Goal: Transaction & Acquisition: Purchase product/service

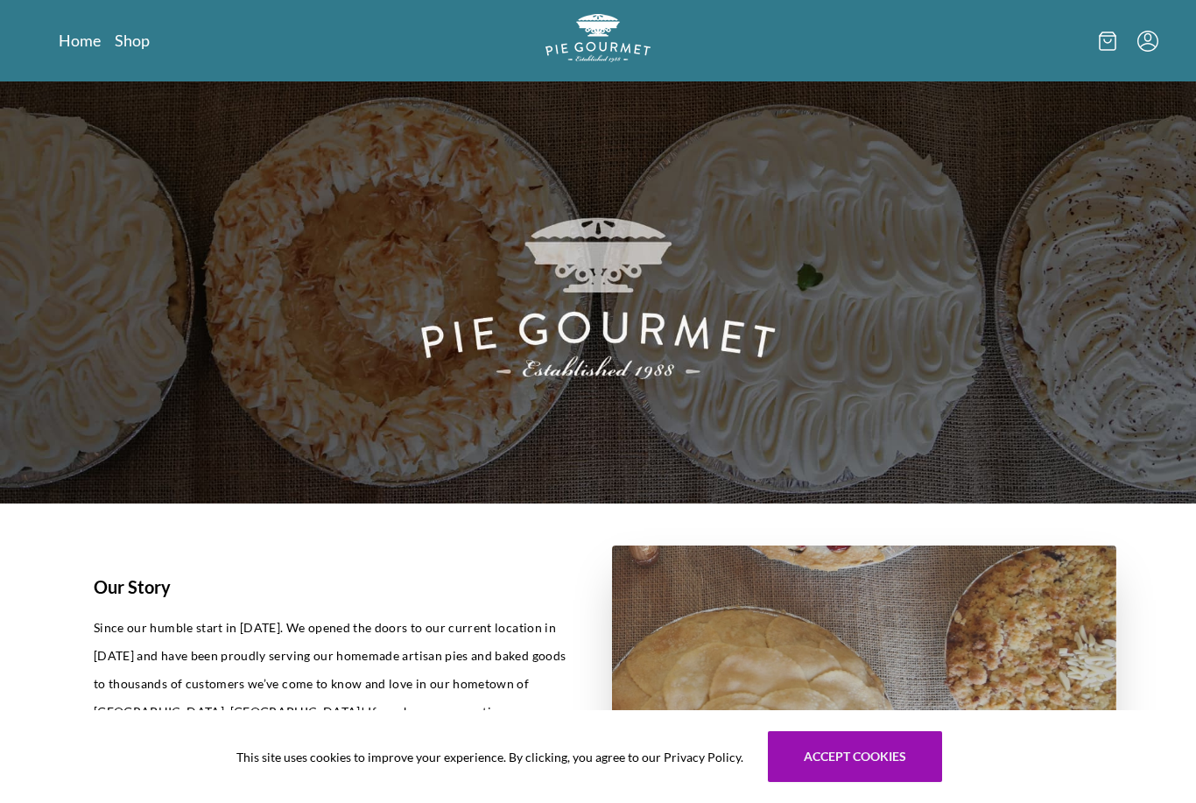
click at [146, 43] on link "Shop" at bounding box center [132, 40] width 35 height 21
click at [141, 38] on link "Shop" at bounding box center [132, 40] width 35 height 21
click at [148, 40] on link "Shop" at bounding box center [132, 40] width 35 height 21
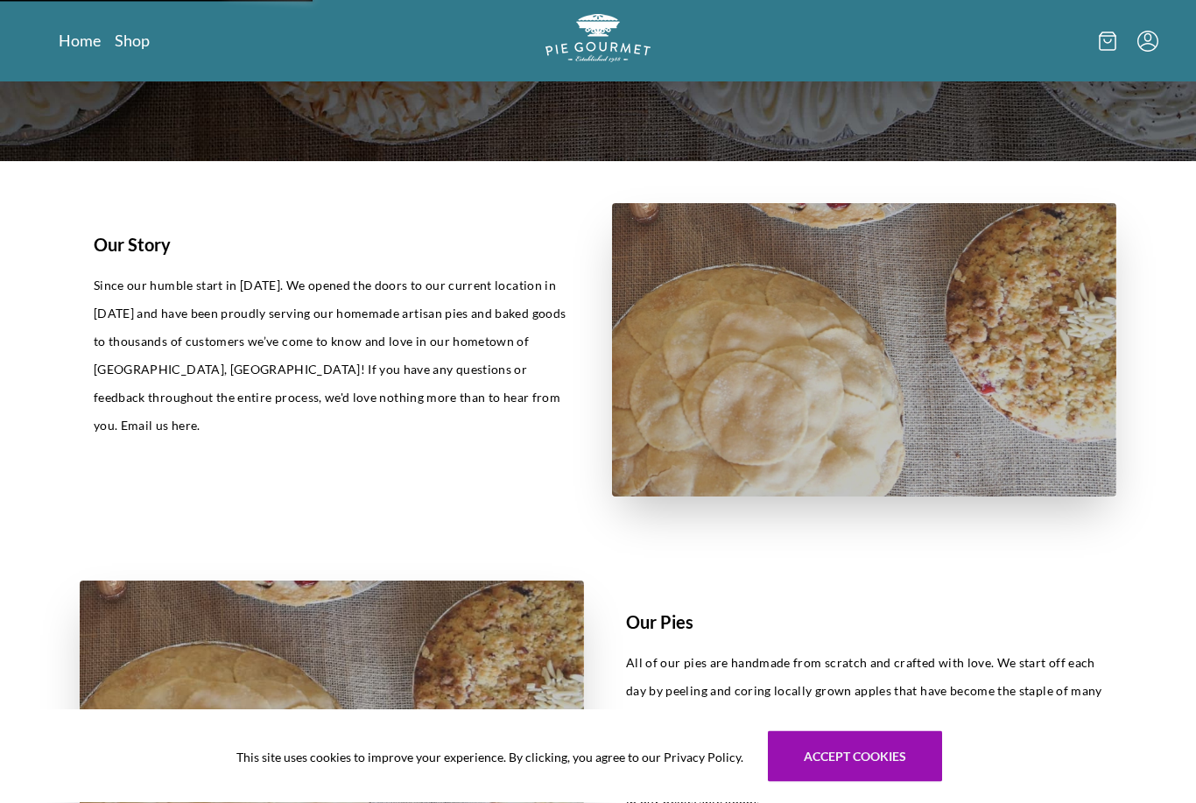
scroll to position [466, 0]
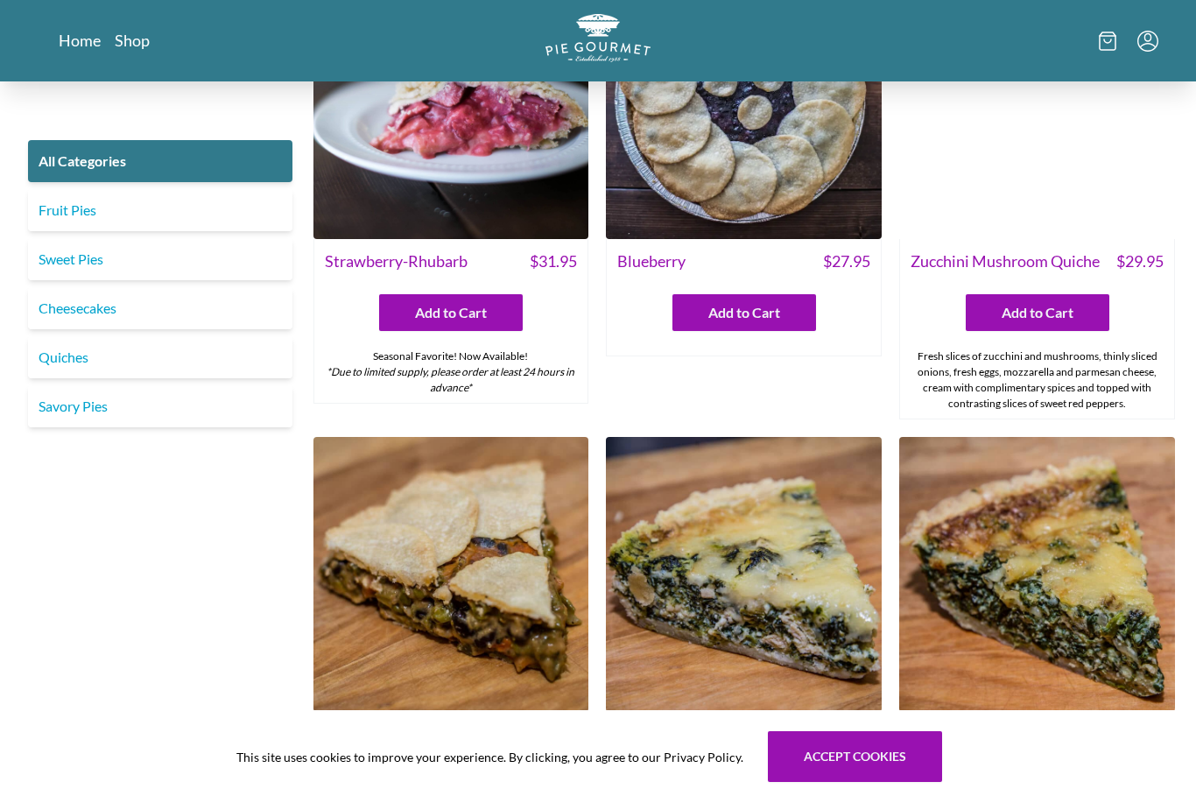
scroll to position [1034, 0]
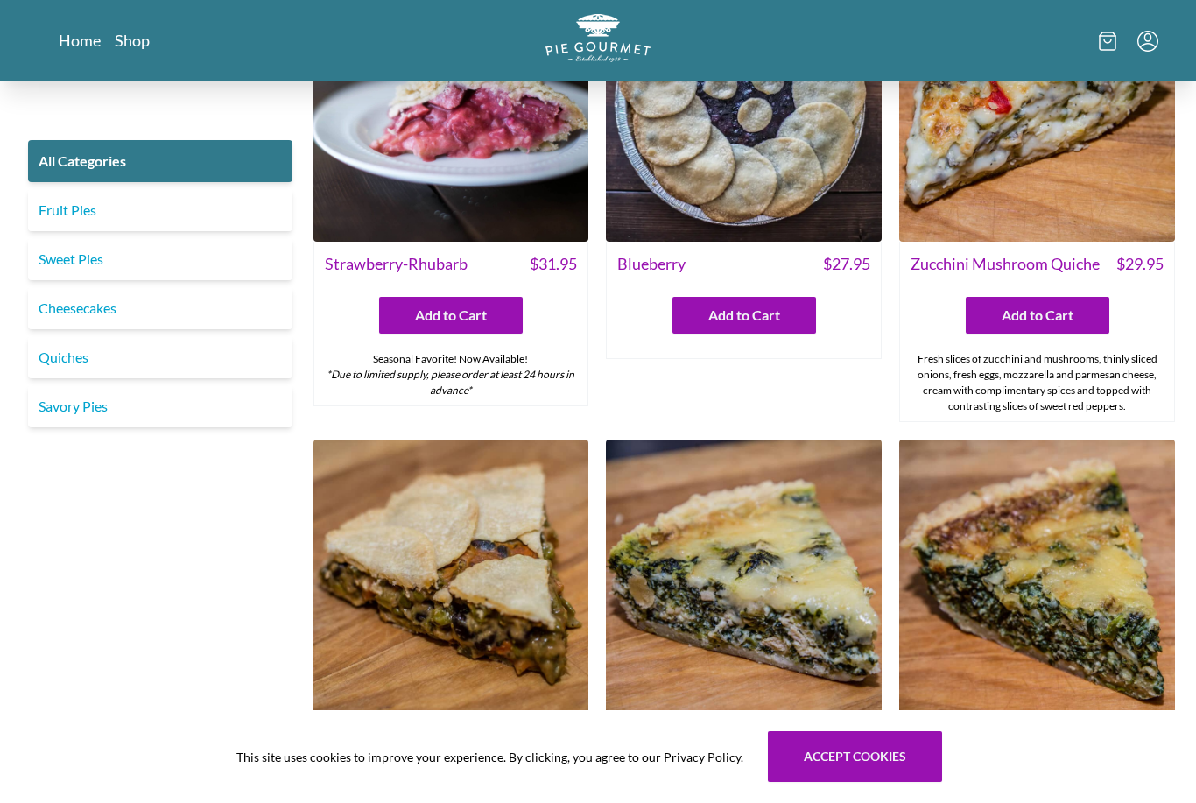
click at [501, 769] on button "Add to Cart" at bounding box center [451, 787] width 144 height 37
click at [535, 603] on img at bounding box center [451, 577] width 276 height 276
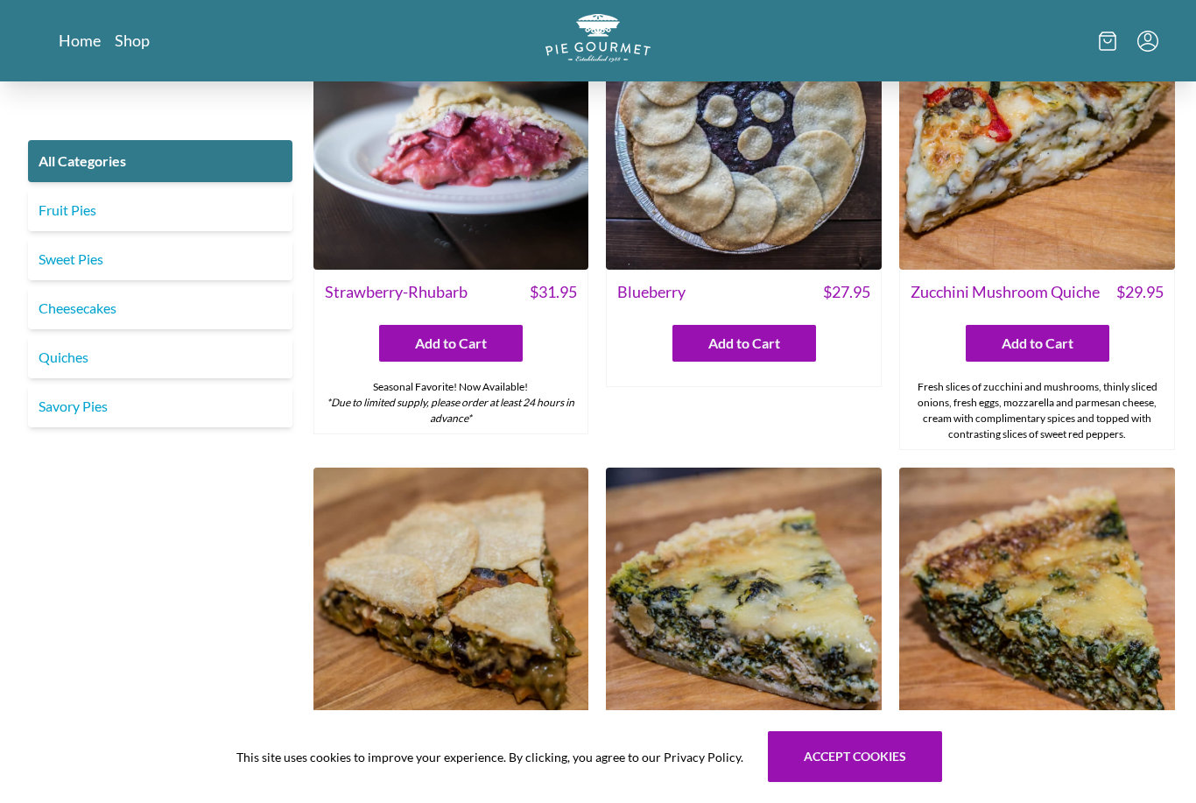
scroll to position [1003, 0]
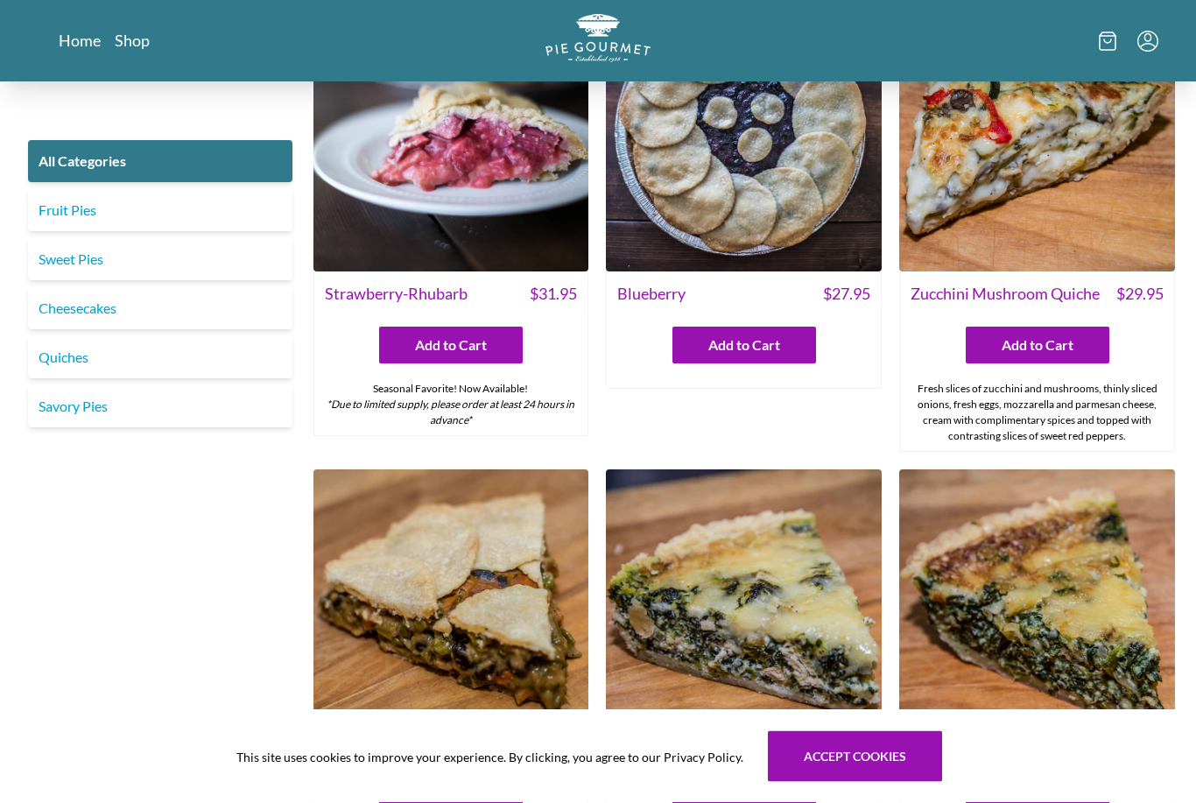
click at [94, 406] on link "Savory Pies" at bounding box center [160, 406] width 264 height 42
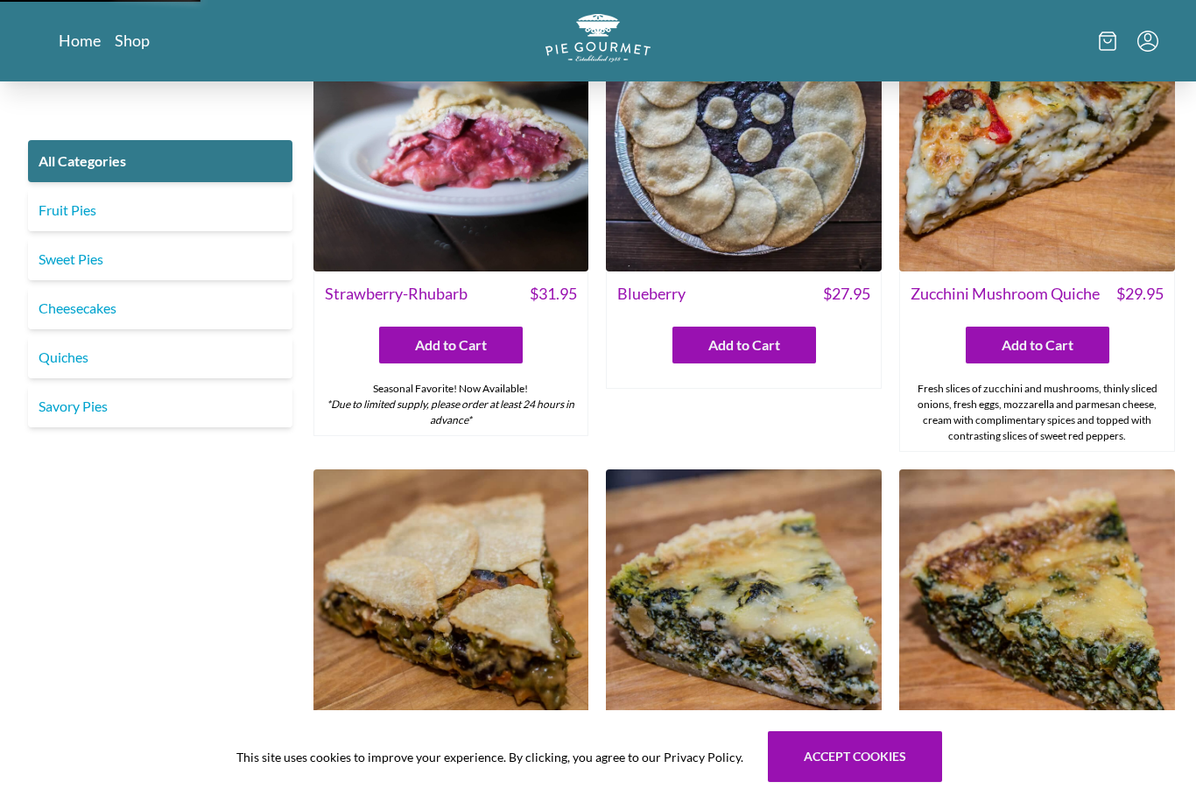
click at [88, 407] on link "Savory Pies" at bounding box center [160, 406] width 264 height 42
click at [78, 410] on link "Savory Pies" at bounding box center [160, 406] width 264 height 42
click at [86, 418] on link "Savory Pies" at bounding box center [160, 406] width 264 height 42
